Goal: Information Seeking & Learning: Check status

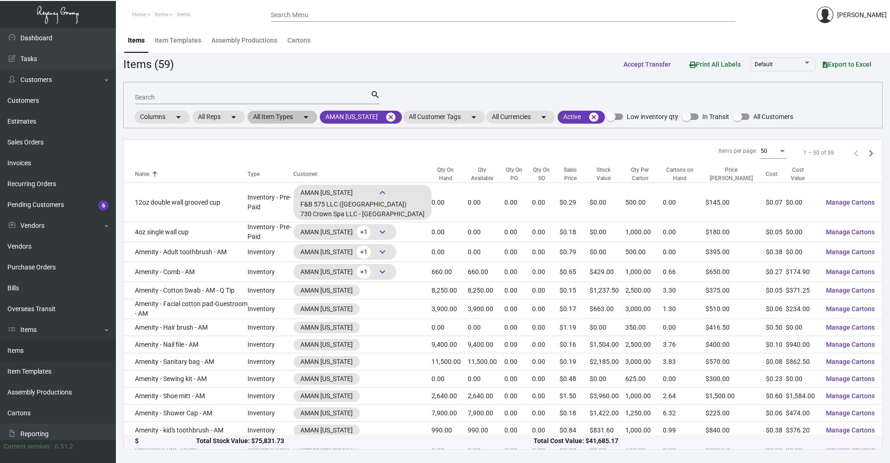
scroll to position [385, 0]
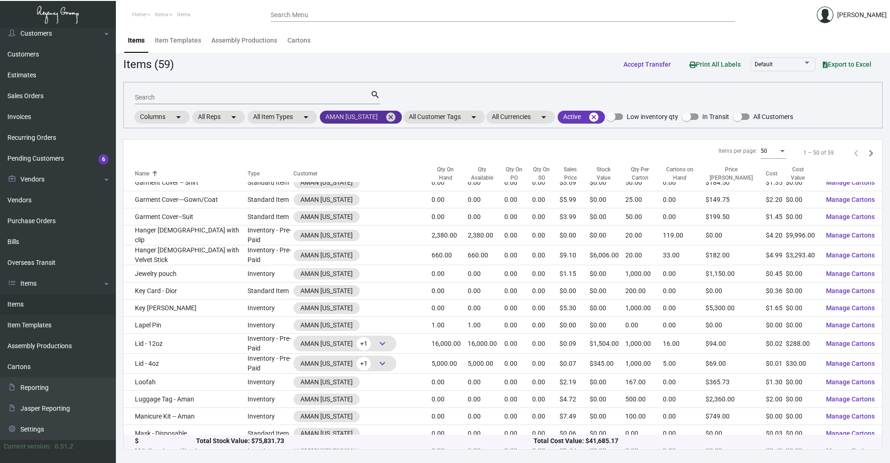
click at [391, 119] on mat-icon "cancel" at bounding box center [390, 117] width 11 height 11
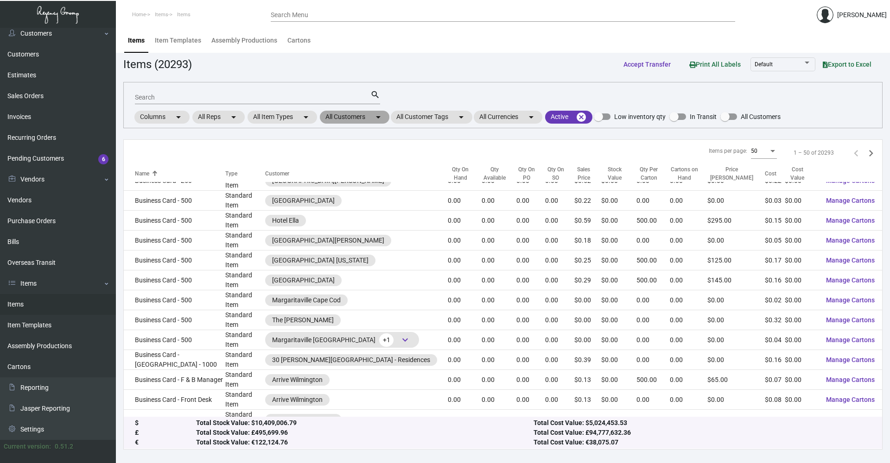
click at [380, 120] on mat-icon "arrow_drop_down" at bounding box center [378, 117] width 11 height 11
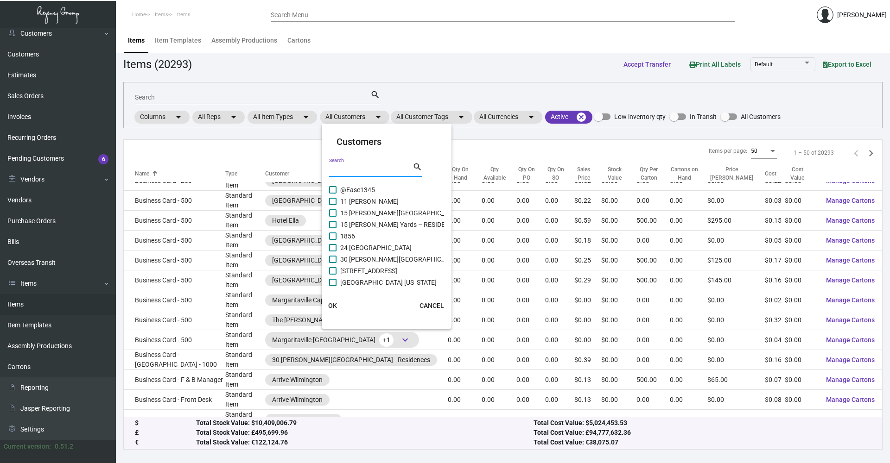
click at [367, 171] on input "Search" at bounding box center [370, 169] width 83 height 7
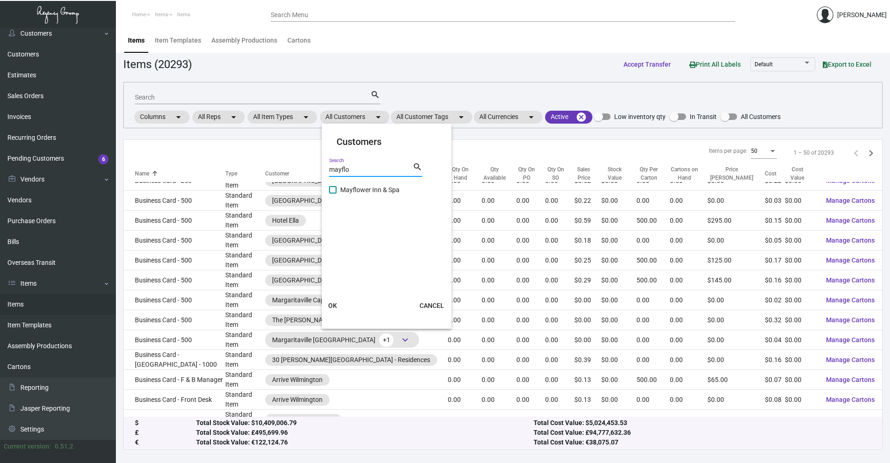
type input "mayflo"
click at [340, 186] on label "Mayflower Inn & Spa" at bounding box center [364, 189] width 70 height 11
click at [333, 194] on input "Mayflower Inn & Spa" at bounding box center [332, 194] width 0 height 0
checkbox input "true"
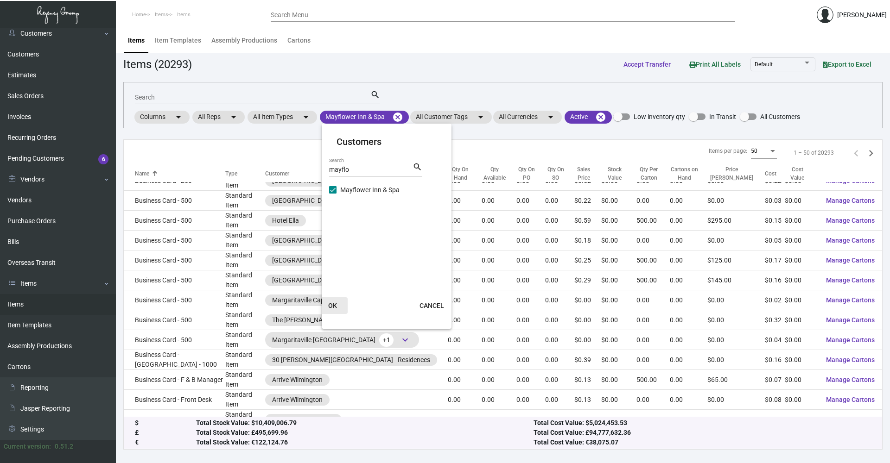
click at [332, 303] on span "OK" at bounding box center [332, 305] width 9 height 7
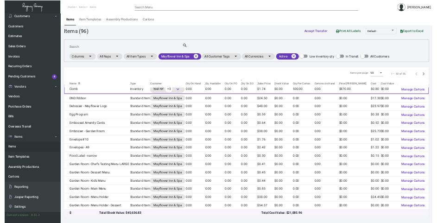
scroll to position [232, 0]
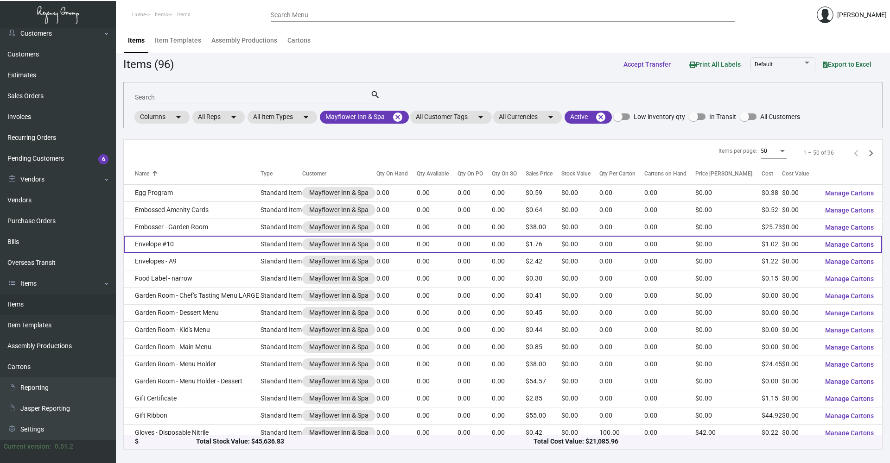
click at [213, 244] on td "Envelope #10" at bounding box center [192, 244] width 137 height 17
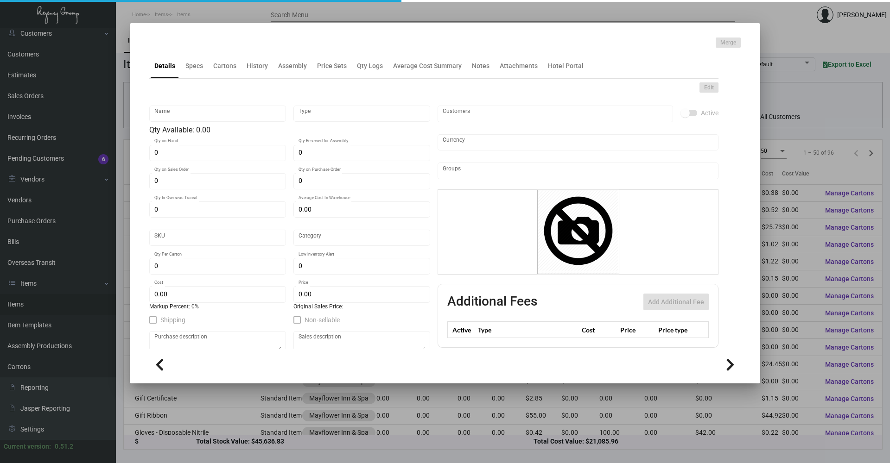
type input "Envelope #10"
type input "Standard Item"
type input "$ 0.00"
type input "Standard"
type input "$ 1.023"
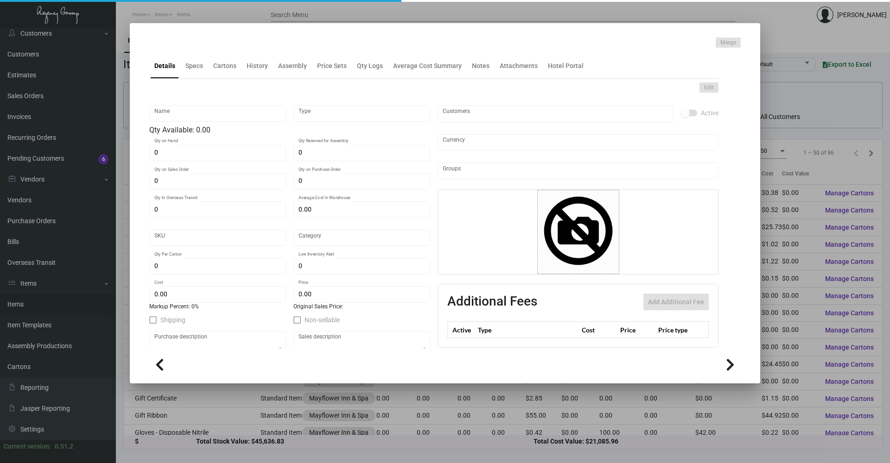
type input "$ 1.759"
checkbox input "true"
type input "United States Dollar $"
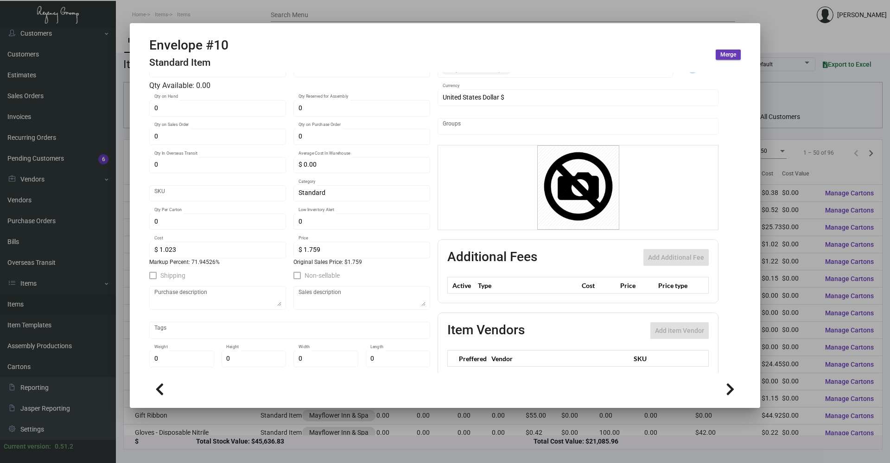
scroll to position [90, 0]
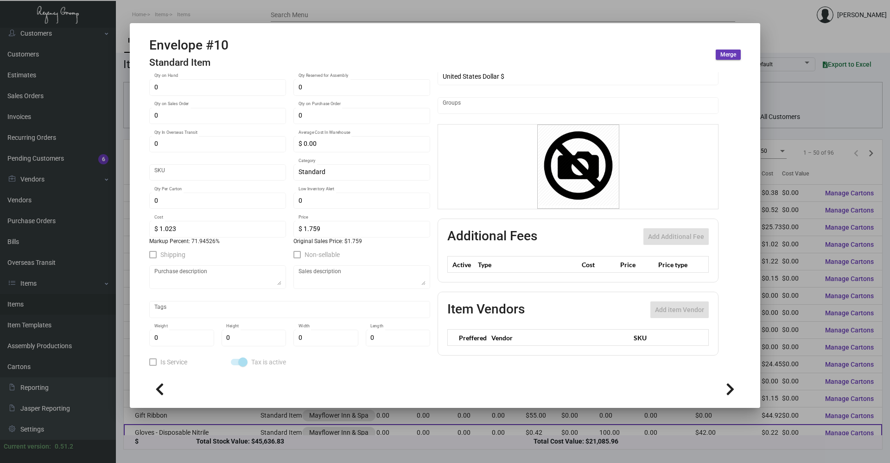
drag, startPoint x: 215, startPoint y: 453, endPoint x: 217, endPoint y: 429, distance: 23.7
click at [215, 452] on div at bounding box center [445, 231] width 890 height 463
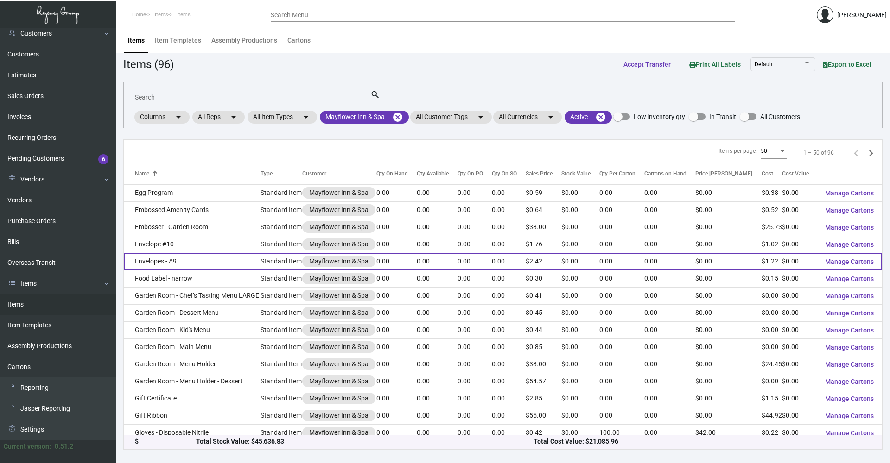
click at [189, 256] on td "Envelopes - A9" at bounding box center [192, 261] width 137 height 17
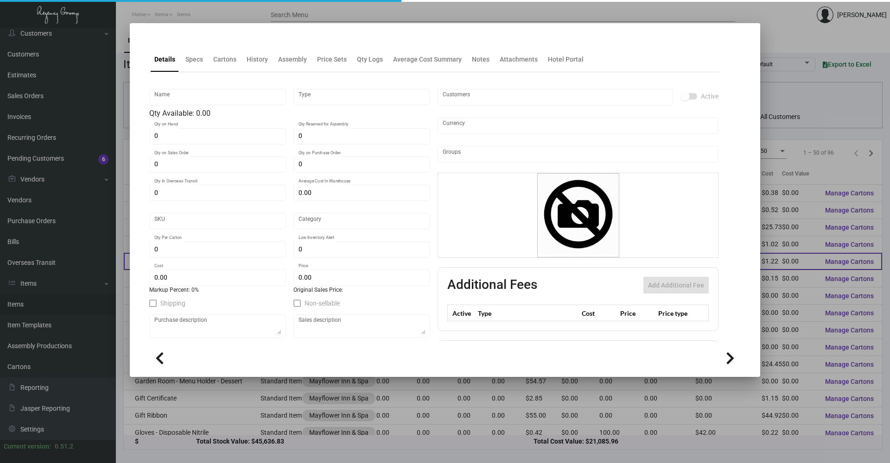
type input "Envelopes - A9"
type input "Standard Item"
type input "$ 0.00"
type input "Standard"
type input "$ 1.22184"
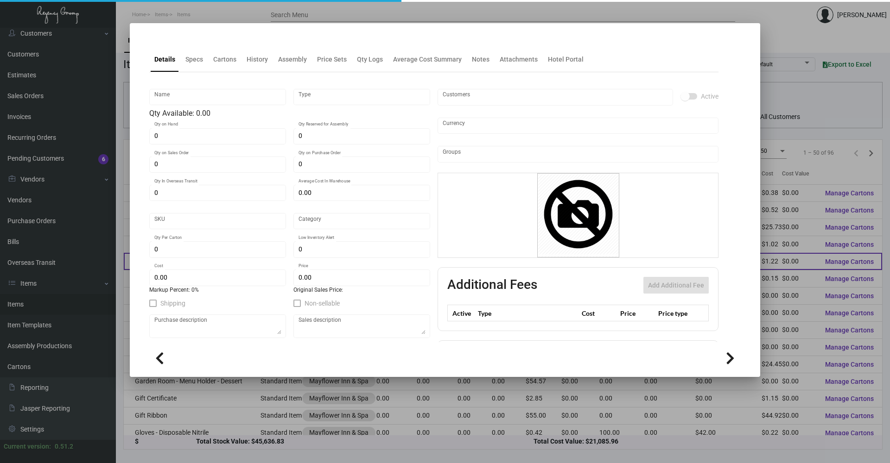
type input "$ 2.42"
checkbox input "true"
type input "United States Dollar $"
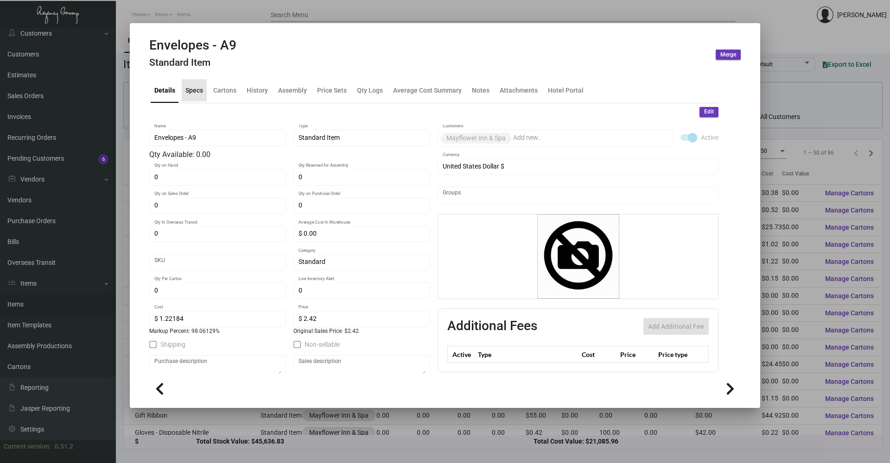
drag, startPoint x: 194, startPoint y: 94, endPoint x: 207, endPoint y: 97, distance: 13.4
click at [195, 94] on div "Specs" at bounding box center [194, 90] width 18 height 10
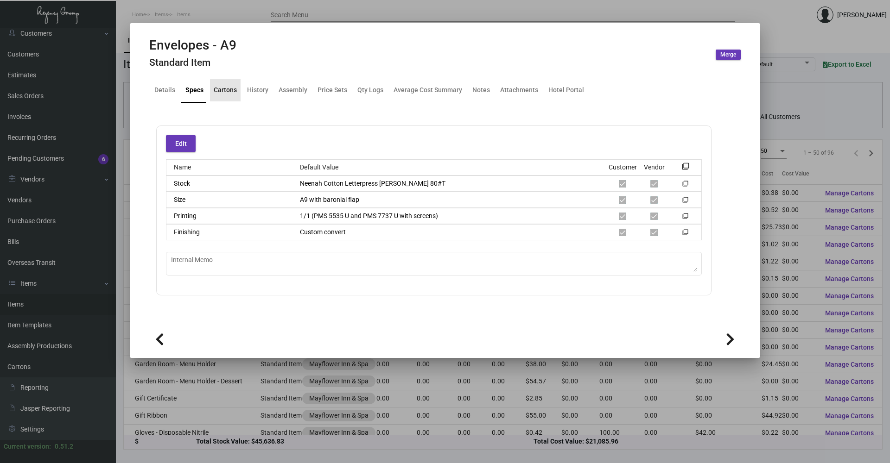
click at [227, 91] on div "Cartons" at bounding box center [225, 90] width 23 height 10
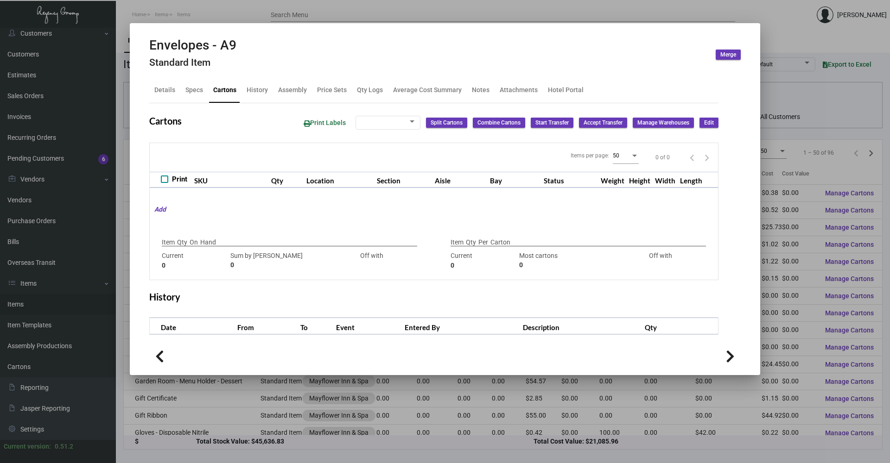
checkbox input "true"
type input "0"
click at [256, 86] on div "History" at bounding box center [256, 90] width 21 height 10
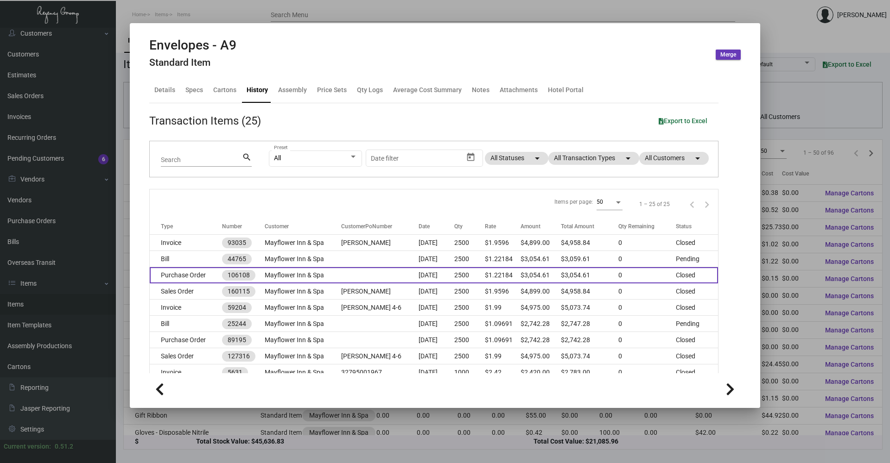
click at [328, 276] on td "Mayflower Inn & Spa" at bounding box center [303, 275] width 76 height 16
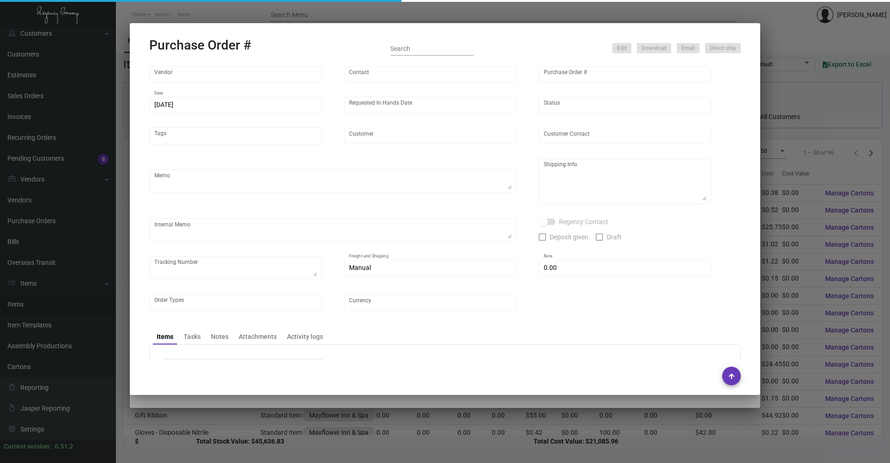
type input "Team Concept"
type input "[PERSON_NAME]"
type input "106108"
type input "[DATE]"
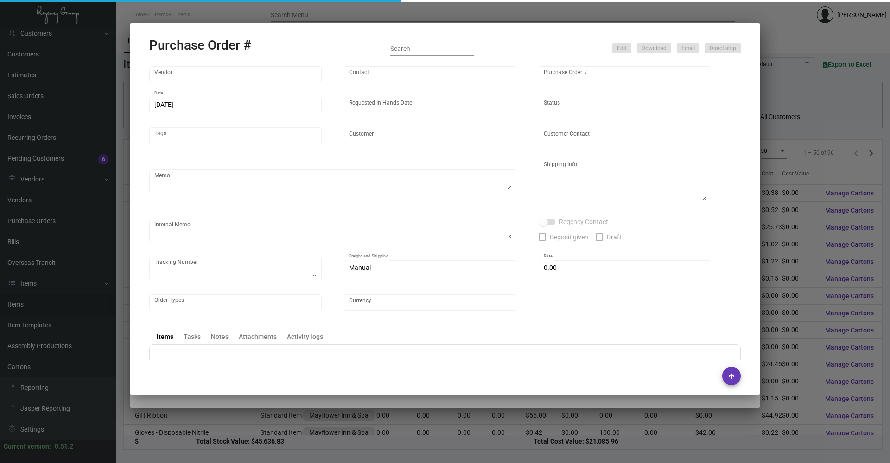
type input "Mayflower Inn & Spa"
type input "[PERSON_NAME]"
type textarea "***ANY PRICE DISCREPANCY MUST BE CALLED OUT PRIOR TO PROCEEDING WITH THIS ORDER…"
type textarea "Mayflower Inn & Spa - [PERSON_NAME] [STREET_ADDRESS][PERSON_NAME][US_STATE]"
type input "$ 0.00"
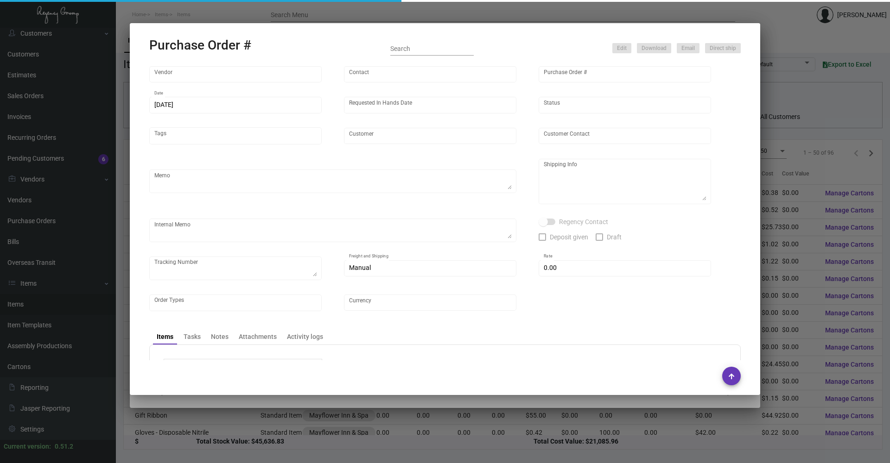
type input "United States Dollar $"
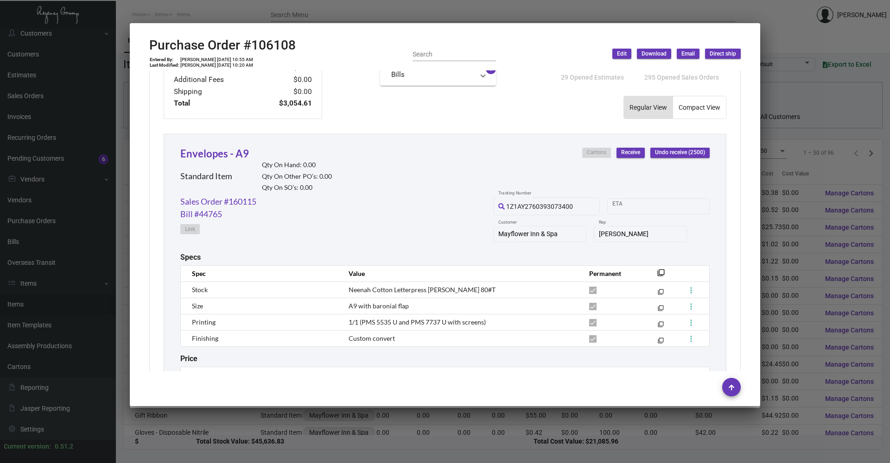
scroll to position [383, 0]
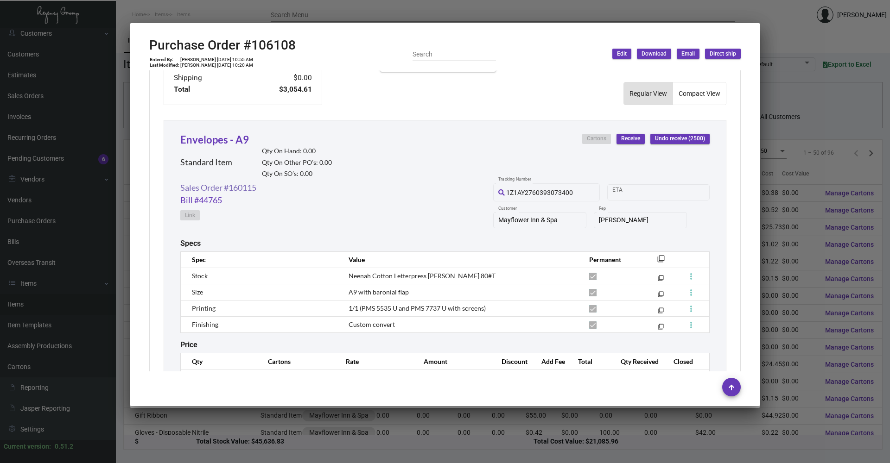
click at [240, 190] on link "Sales Order #160115" at bounding box center [218, 188] width 76 height 13
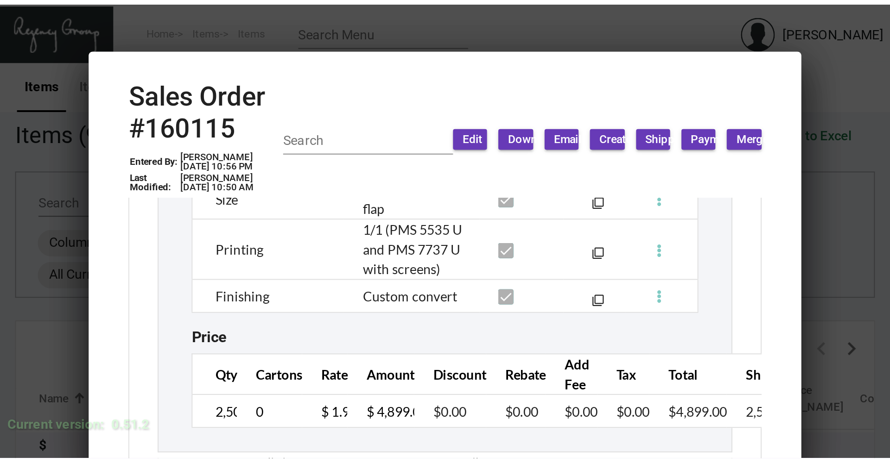
scroll to position [480, 0]
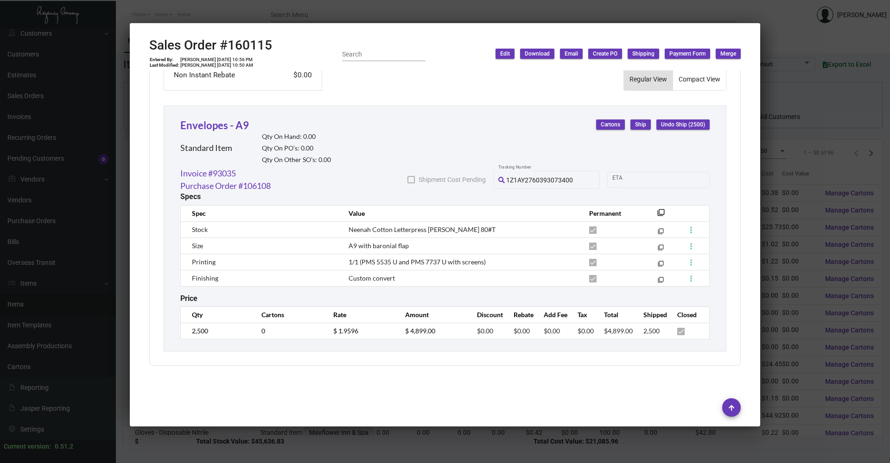
click at [779, 38] on div at bounding box center [445, 231] width 890 height 463
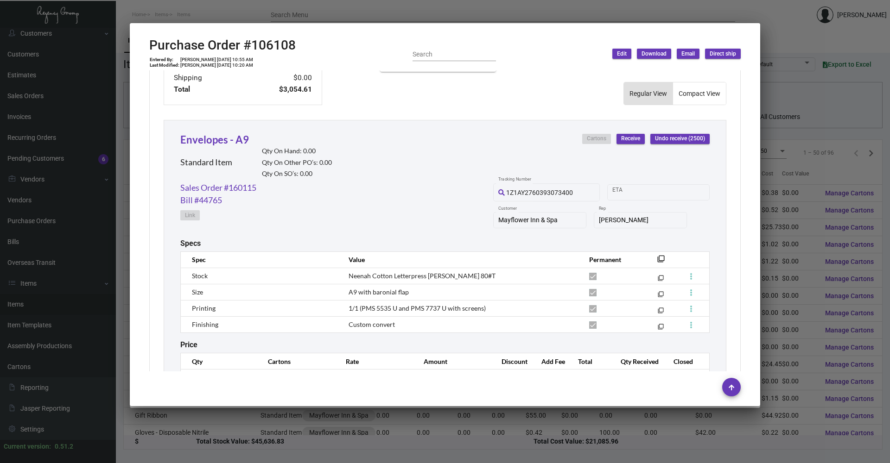
click at [796, 11] on div at bounding box center [445, 231] width 890 height 463
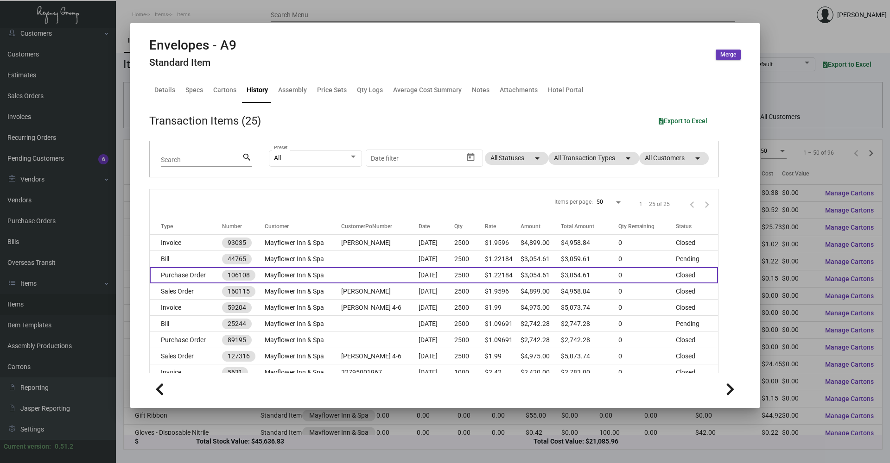
click at [194, 274] on td "Purchase Order" at bounding box center [186, 275] width 72 height 16
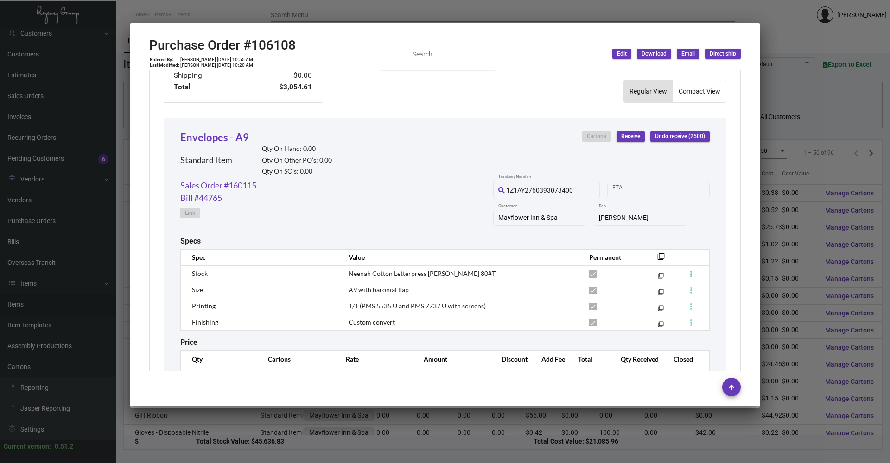
scroll to position [430, 0]
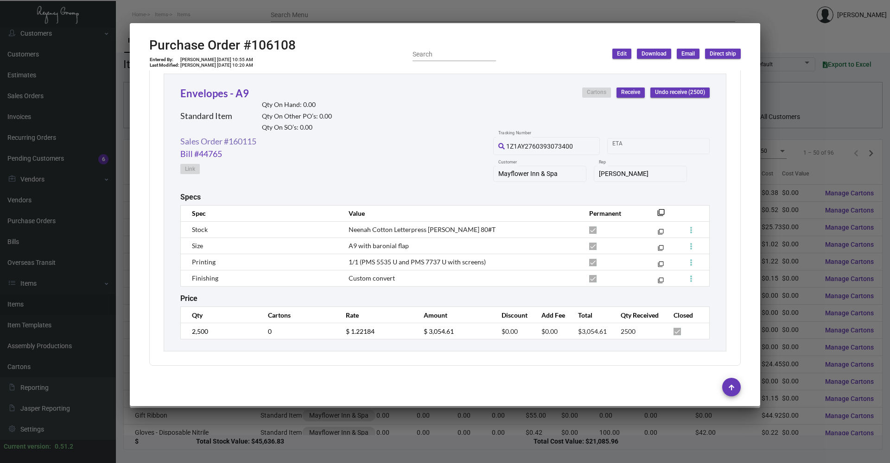
click at [231, 138] on link "Sales Order #160115" at bounding box center [218, 141] width 76 height 13
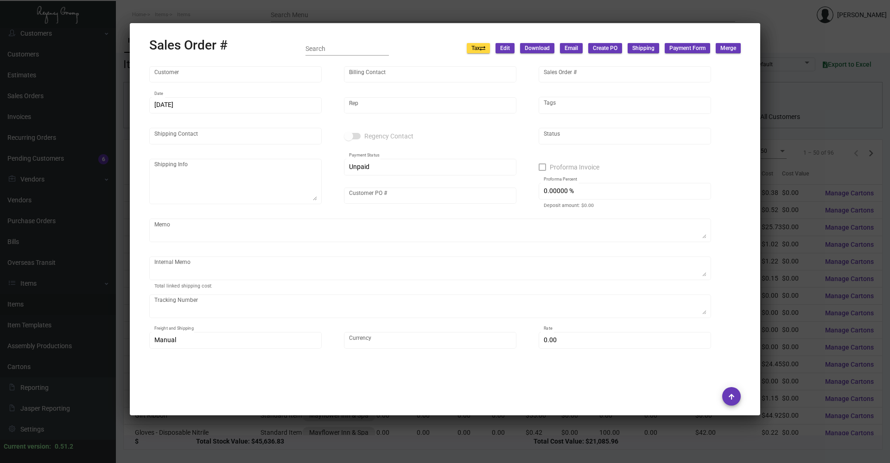
type input "Mayflower Inn & Spa"
type input "[PERSON_NAME]"
type input "160115"
type input "[DATE]"
type input "[PERSON_NAME]"
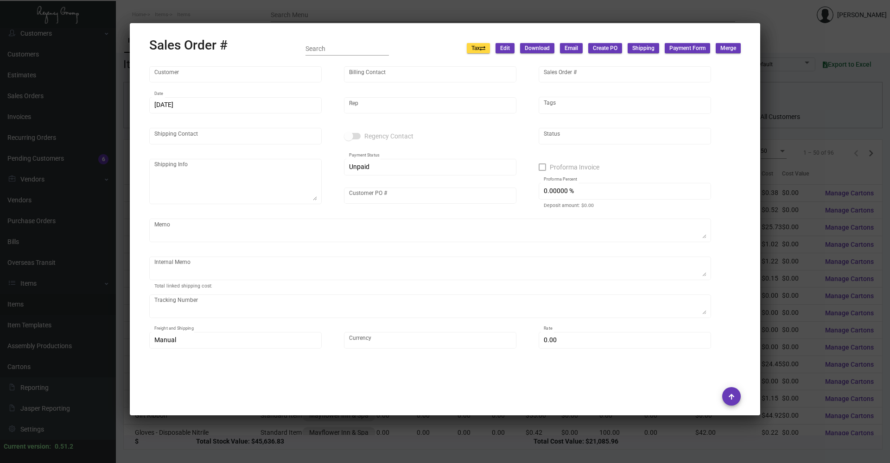
type input "[PERSON_NAME]"
type textarea "Mayflower Inn & Spa - [PERSON_NAME] [STREET_ADDRESS][PERSON_NAME][US_STATE]"
type input "[PERSON_NAME]"
checkbox input "true"
type textarea "[DATE] Shipped from Team Concept by UPS Ground Cost $45.12"
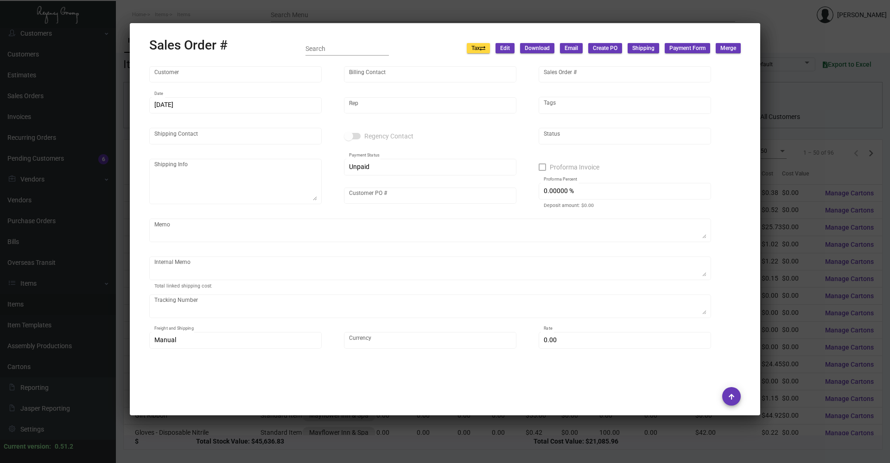
type input "United States Dollar $"
type input "$ 59.84"
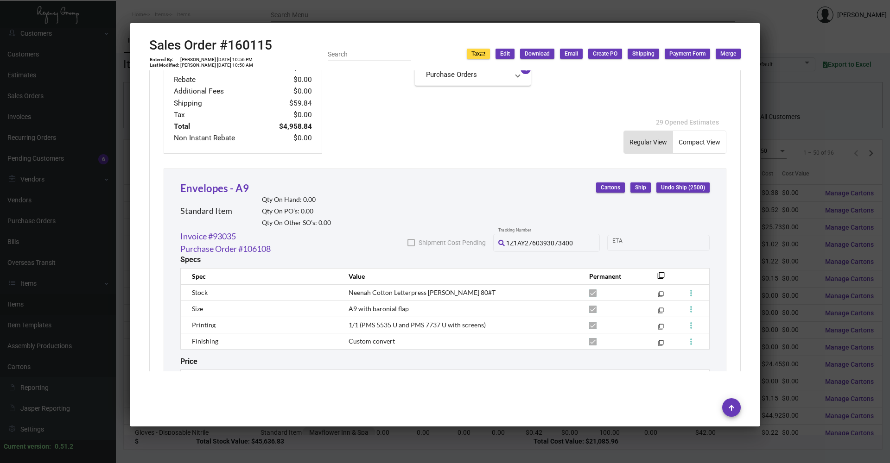
scroll to position [480, 0]
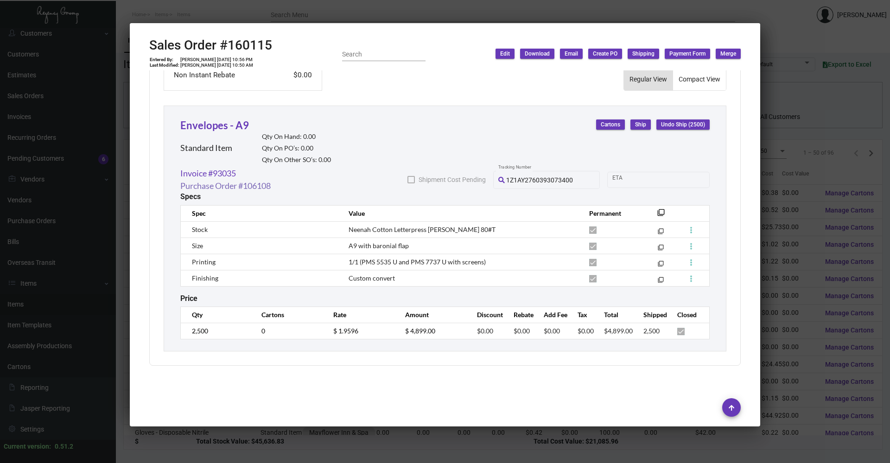
click at [223, 187] on link "Purchase Order #106108" at bounding box center [225, 186] width 90 height 13
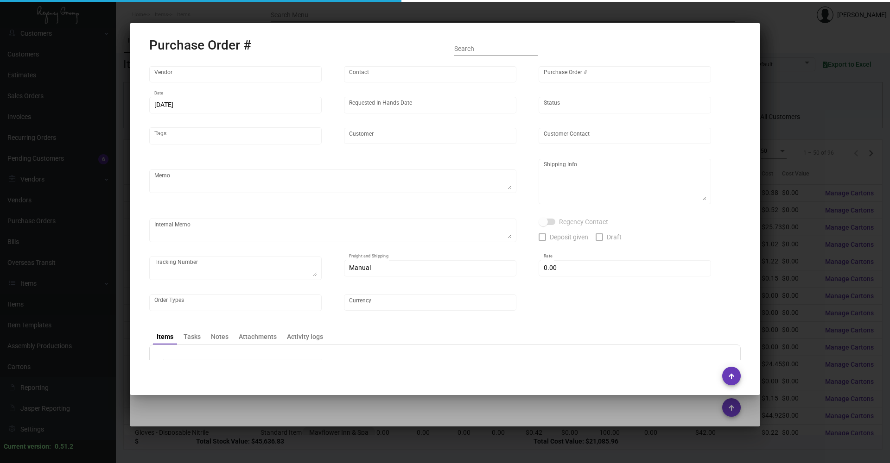
type input "Team Concept"
type input "[PERSON_NAME]"
type input "106108"
type input "[DATE]"
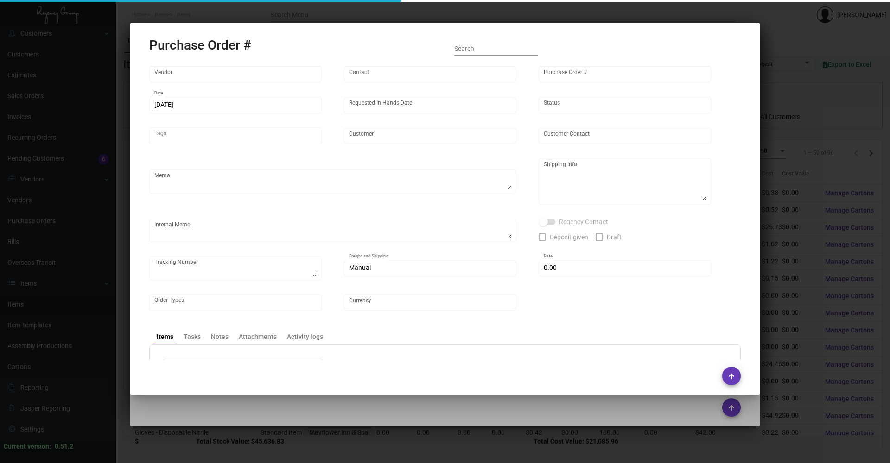
type input "Mayflower Inn & Spa"
type input "[PERSON_NAME]"
type textarea "***ANY PRICE DISCREPANCY MUST BE CALLED OUT PRIOR TO PROCEEDING WITH THIS ORDER…"
type textarea "Mayflower Inn & Spa - [PERSON_NAME] [STREET_ADDRESS][PERSON_NAME][US_STATE]"
type input "$ 0.00"
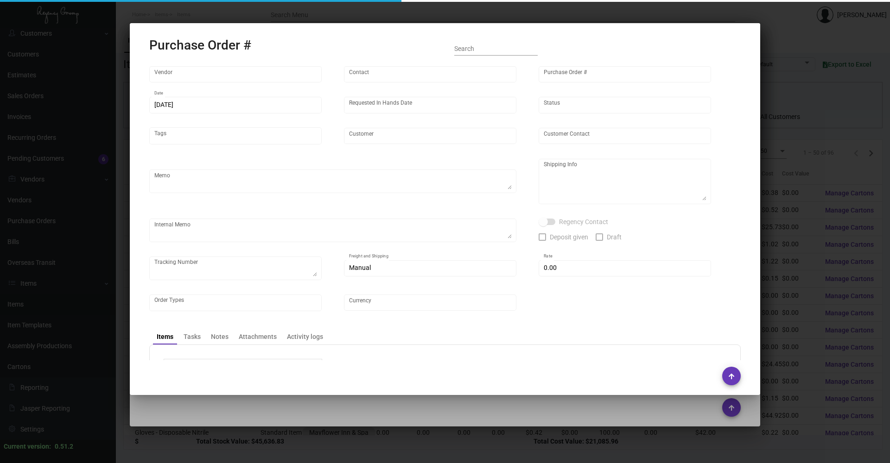
type input "United States Dollar $"
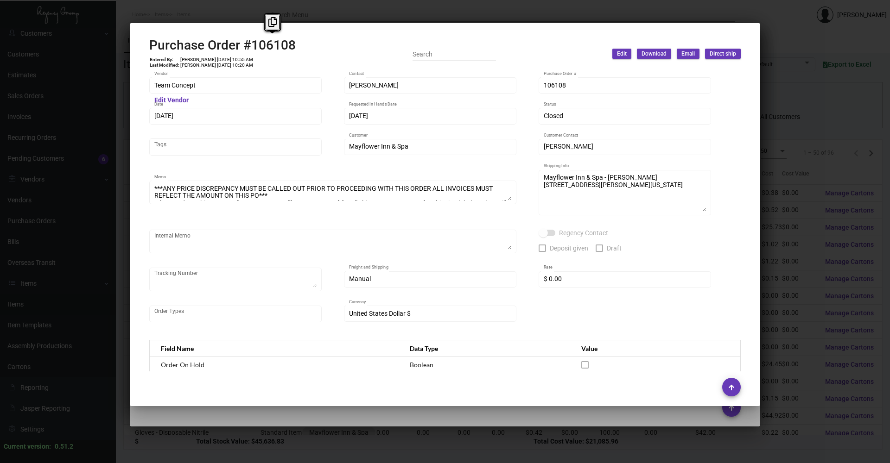
copy h2 "106108"
drag, startPoint x: 251, startPoint y: 44, endPoint x: 304, endPoint y: 44, distance: 53.3
click at [304, 44] on div "Purchase Order #106108 Entered By: [PERSON_NAME] [DATE] 10:55 AM Last Modified:…" at bounding box center [444, 54] width 591 height 33
copy td "[DATE]"
drag, startPoint x: 219, startPoint y: 60, endPoint x: 235, endPoint y: 59, distance: 16.7
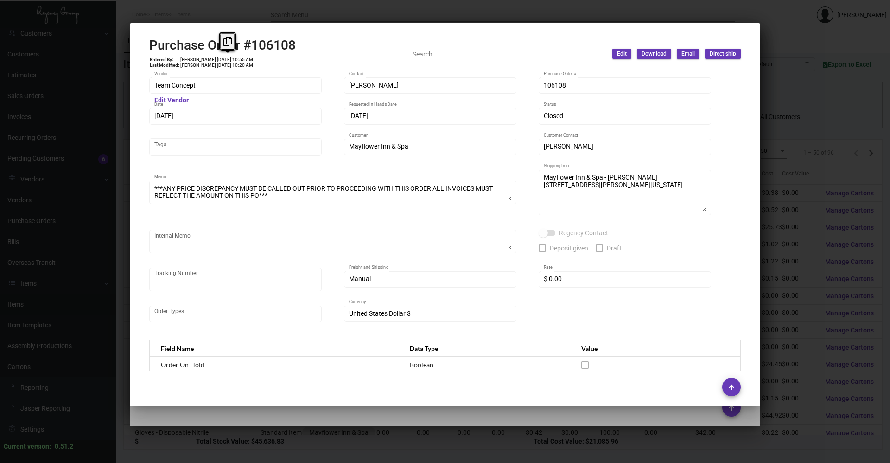
click at [235, 59] on td "[PERSON_NAME] [DATE] 10:55 AM" at bounding box center [217, 60] width 74 height 6
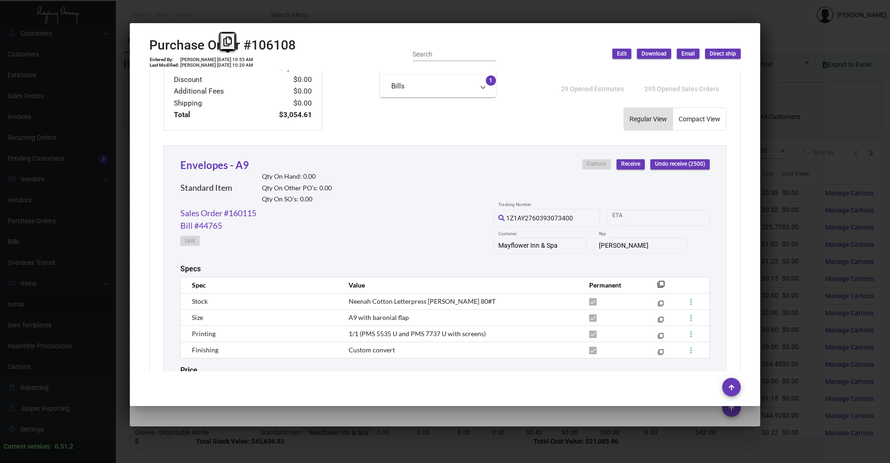
scroll to position [430, 0]
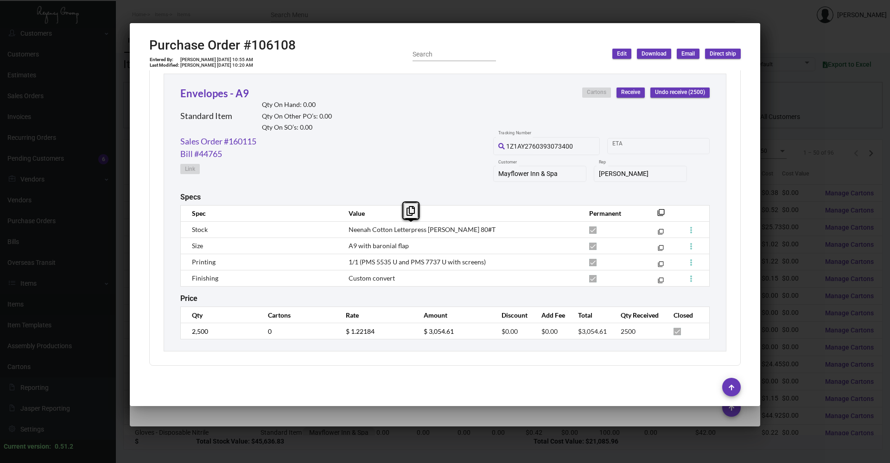
copy span "Neenah Cotton Letterpress [PERSON_NAME] 80#T"
drag, startPoint x: 346, startPoint y: 227, endPoint x: 479, endPoint y: 230, distance: 133.0
click at [479, 230] on td "Neenah Cotton Letterpress [PERSON_NAME] 80#T" at bounding box center [459, 229] width 240 height 16
click at [372, 330] on td "$ 1.22184" at bounding box center [375, 331] width 78 height 16
drag, startPoint x: 339, startPoint y: 330, endPoint x: 336, endPoint y: 334, distance: 4.9
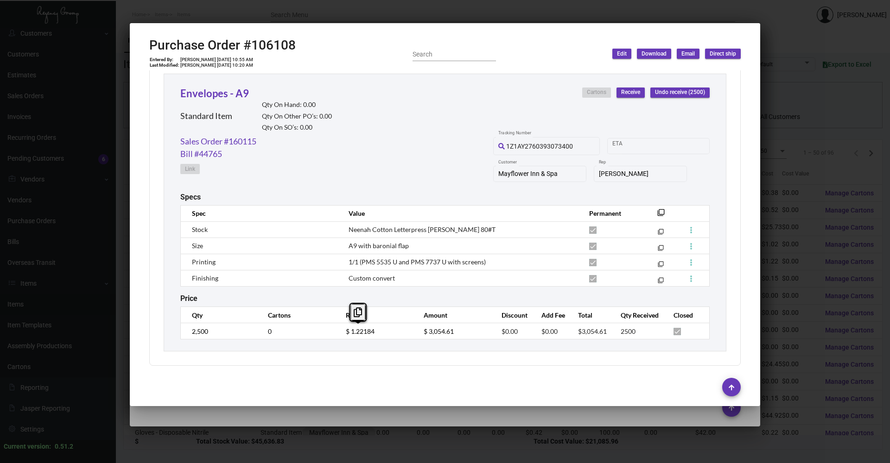
click at [336, 334] on td "$ 1.22184" at bounding box center [375, 331] width 78 height 16
copy span "Neenah Cotton Letterpress [PERSON_NAME] 80#T"
drag, startPoint x: 347, startPoint y: 230, endPoint x: 488, endPoint y: 226, distance: 140.9
click at [488, 226] on td "Neenah Cotton Letterpress [PERSON_NAME] 80#T" at bounding box center [459, 229] width 240 height 16
click at [343, 246] on td "A9 with baronial flap" at bounding box center [459, 246] width 240 height 16
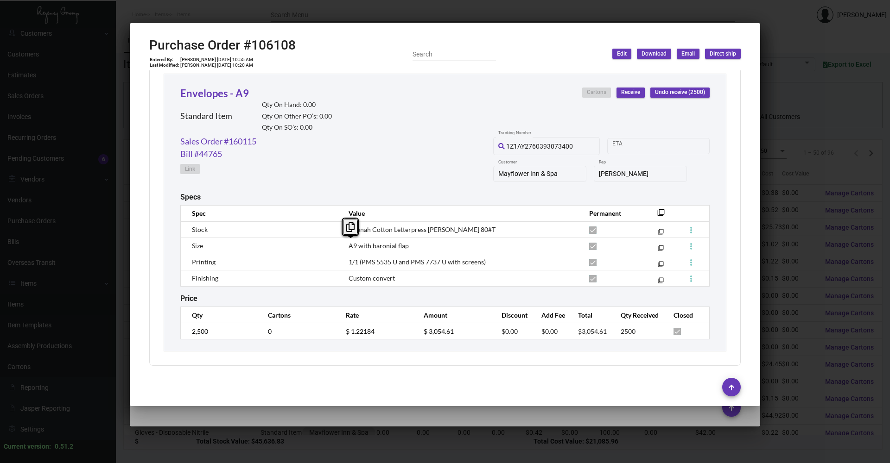
copy span "A9"
drag, startPoint x: 347, startPoint y: 246, endPoint x: 354, endPoint y: 251, distance: 9.4
click at [354, 251] on td "A9 with baronial flap" at bounding box center [459, 246] width 240 height 16
copy span "1/1 (PMS 5535 U and PMS 7737 U with screens)"
drag, startPoint x: 347, startPoint y: 261, endPoint x: 495, endPoint y: 259, distance: 148.7
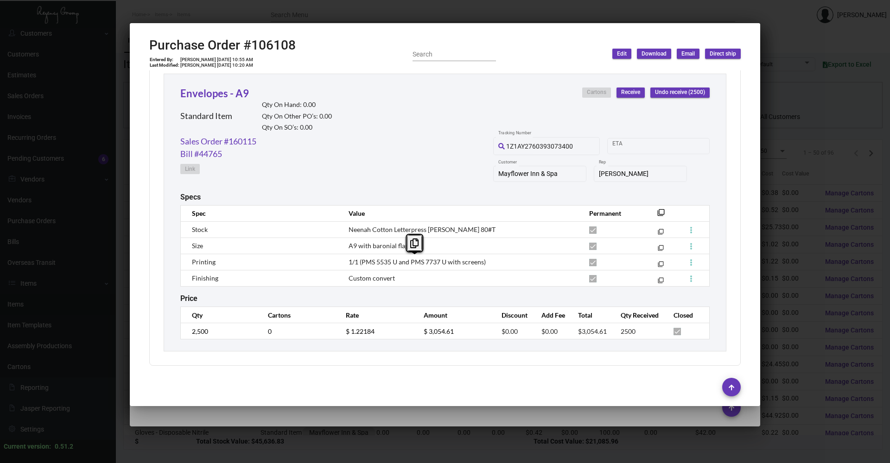
click at [495, 259] on td "1/1 (PMS 5535 U and PMS 7737 U with screens)" at bounding box center [459, 262] width 240 height 16
copy span "Custom convert"
drag, startPoint x: 395, startPoint y: 276, endPoint x: 347, endPoint y: 284, distance: 48.8
click at [347, 284] on td "Custom convert" at bounding box center [459, 278] width 240 height 16
click at [376, 245] on span "A9 with baronial flap" at bounding box center [378, 246] width 60 height 8
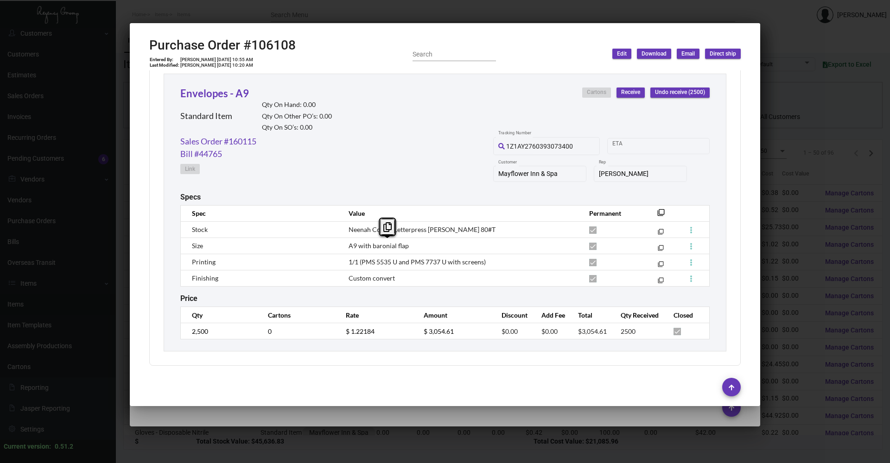
copy span "baronial flap"
drag, startPoint x: 369, startPoint y: 245, endPoint x: 406, endPoint y: 243, distance: 36.6
click at [406, 243] on td "A9 with baronial flap" at bounding box center [459, 246] width 240 height 16
click at [787, 6] on div at bounding box center [445, 231] width 890 height 463
